Goal: Task Accomplishment & Management: Use online tool/utility

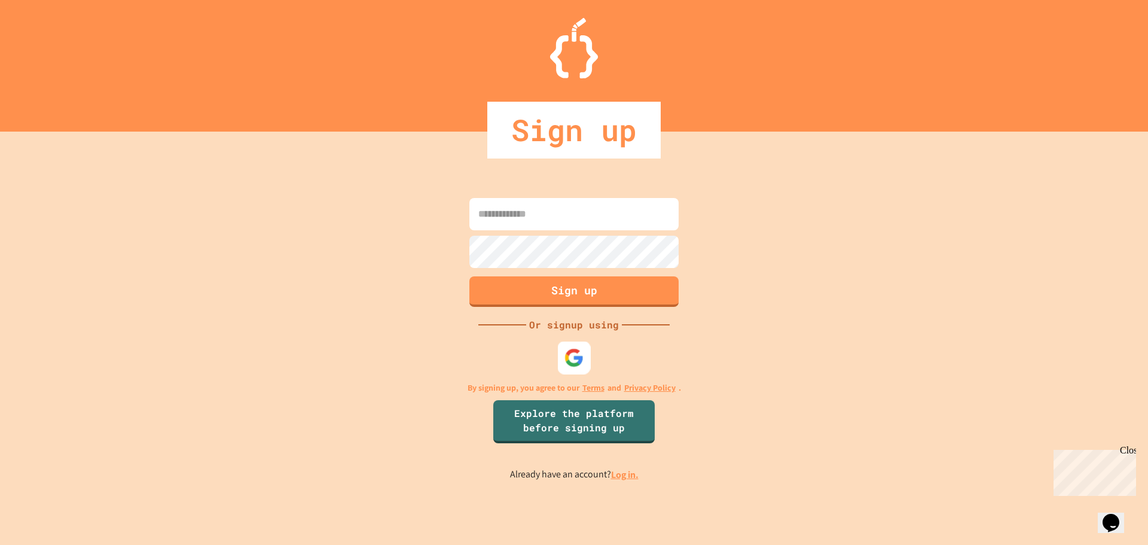
click at [577, 351] on img at bounding box center [575, 357] width 20 height 20
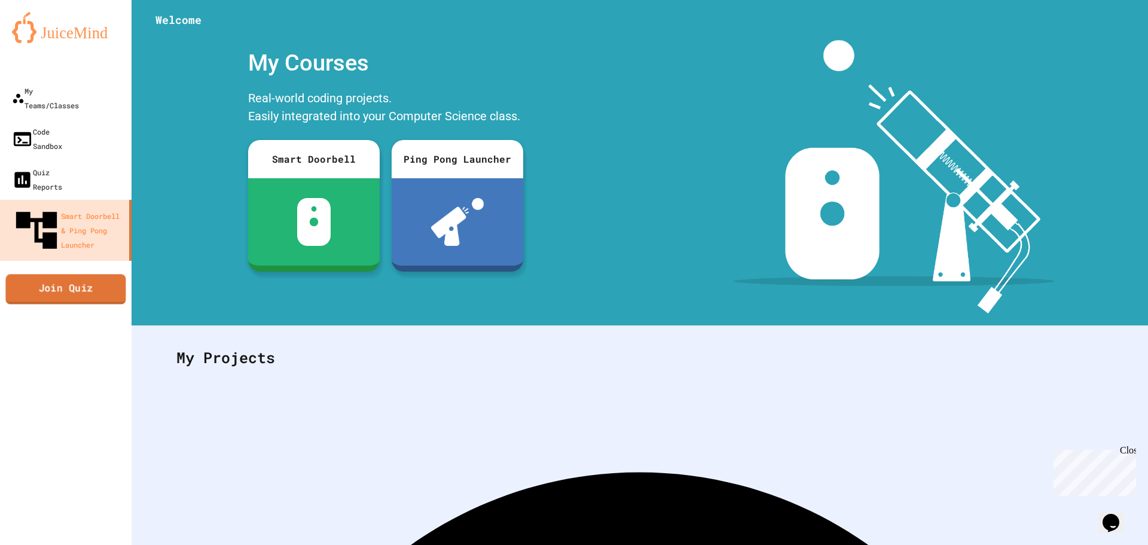
click at [95, 274] on link "Join Quiz" at bounding box center [65, 289] width 120 height 30
